Goal: Task Accomplishment & Management: Complete application form

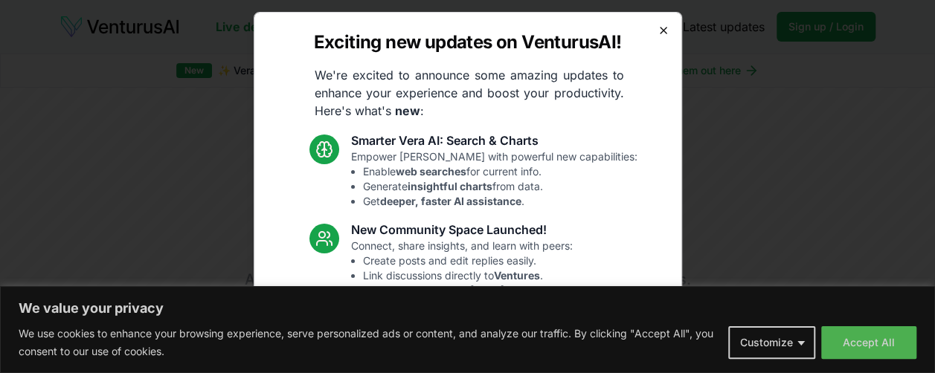
click at [657, 30] on icon "button" at bounding box center [663, 31] width 12 height 12
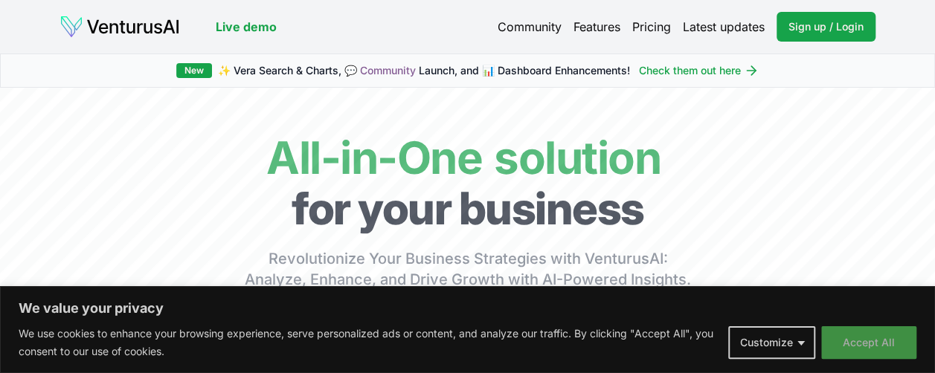
click at [894, 334] on button "Accept All" at bounding box center [868, 342] width 95 height 33
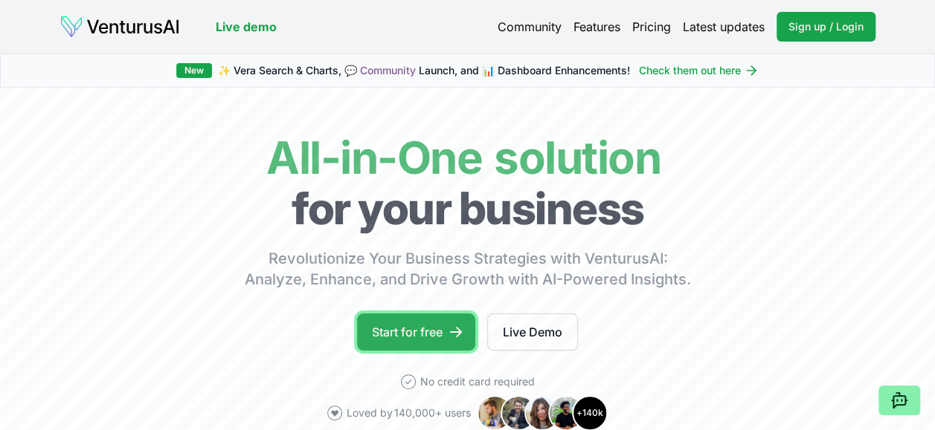
click at [445, 339] on link "Start for free" at bounding box center [416, 332] width 118 height 37
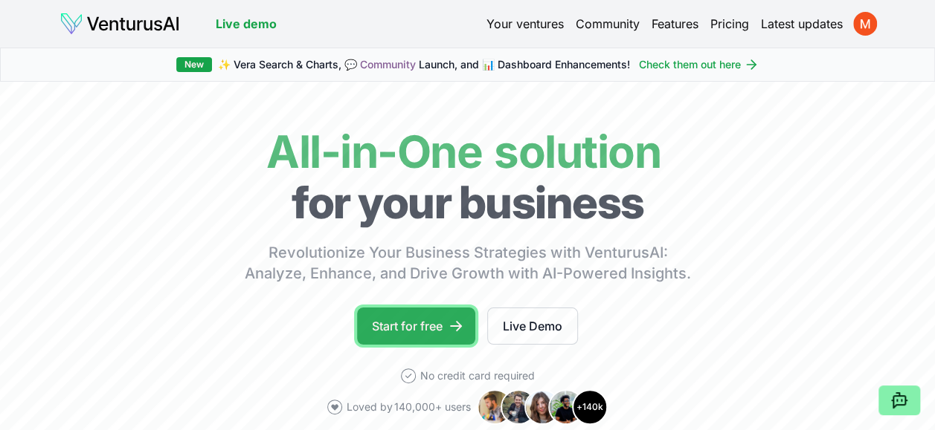
click at [423, 326] on link "Start for free" at bounding box center [416, 326] width 118 height 37
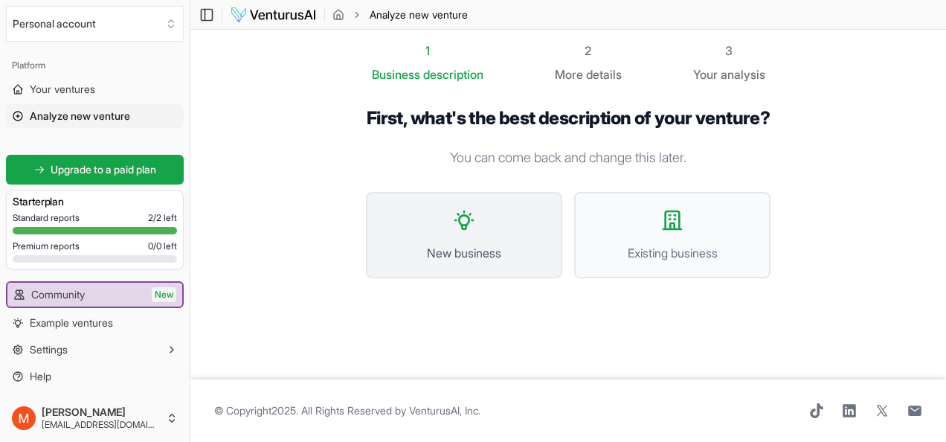
click at [462, 232] on icon at bounding box center [464, 220] width 24 height 24
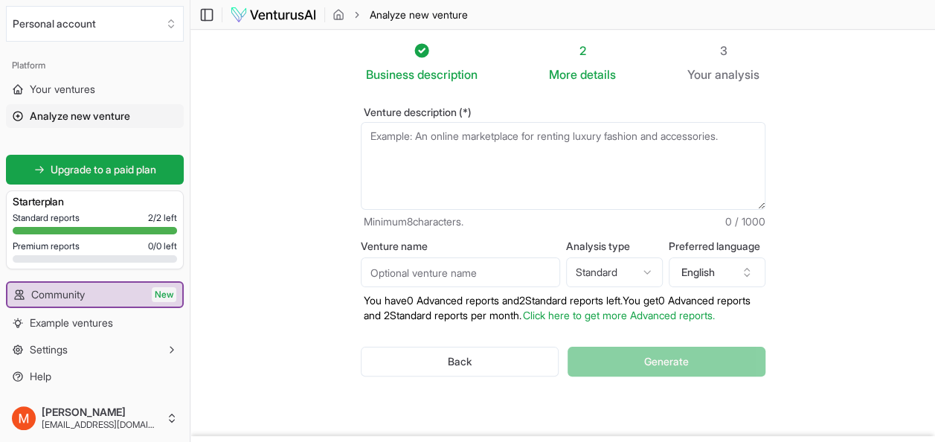
click at [688, 142] on textarea "Venture description (*)" at bounding box center [563, 166] width 404 height 88
click at [651, 277] on html "We value your privacy We use cookies to enhance your browsing experience, serve…" at bounding box center [467, 221] width 935 height 442
click at [742, 272] on icon "button" at bounding box center [747, 272] width 12 height 12
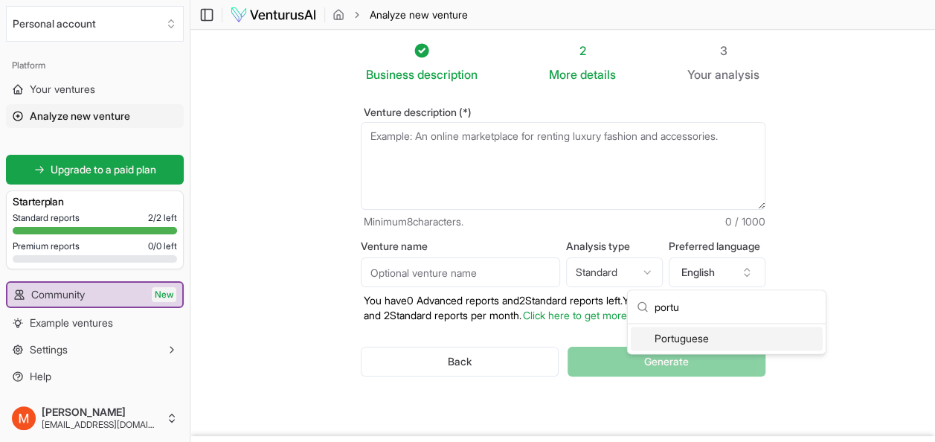
type input "portu"
click at [703, 331] on div "Portuguese" at bounding box center [726, 338] width 192 height 24
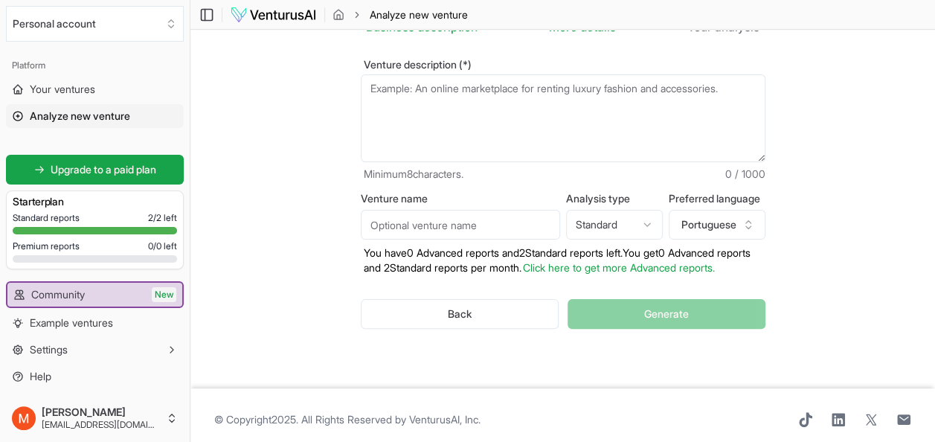
scroll to position [71, 0]
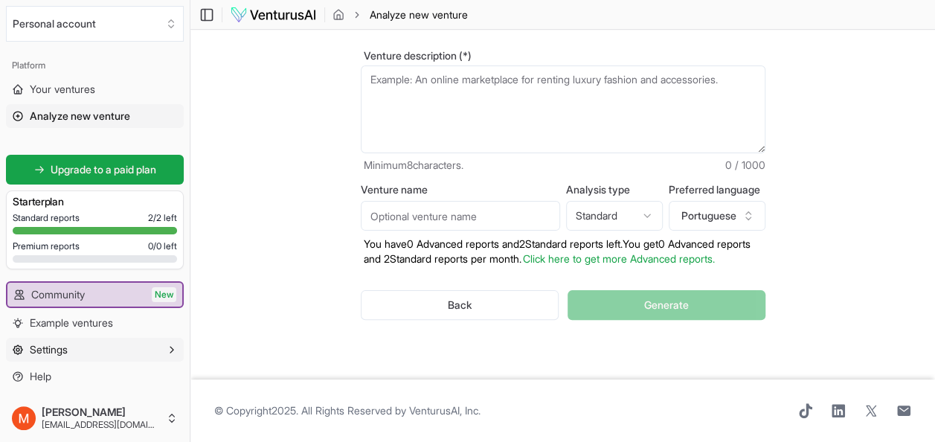
click at [107, 346] on button "Settings" at bounding box center [95, 350] width 178 height 24
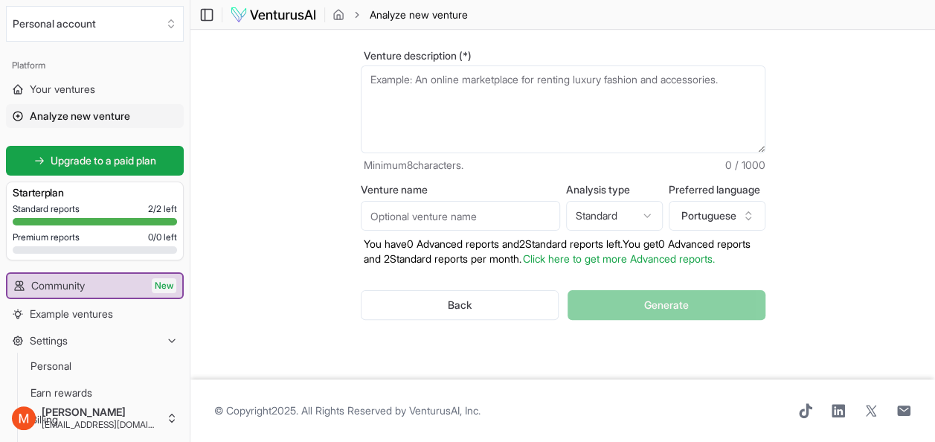
scroll to position [0, 0]
